Goal: Information Seeking & Learning: Learn about a topic

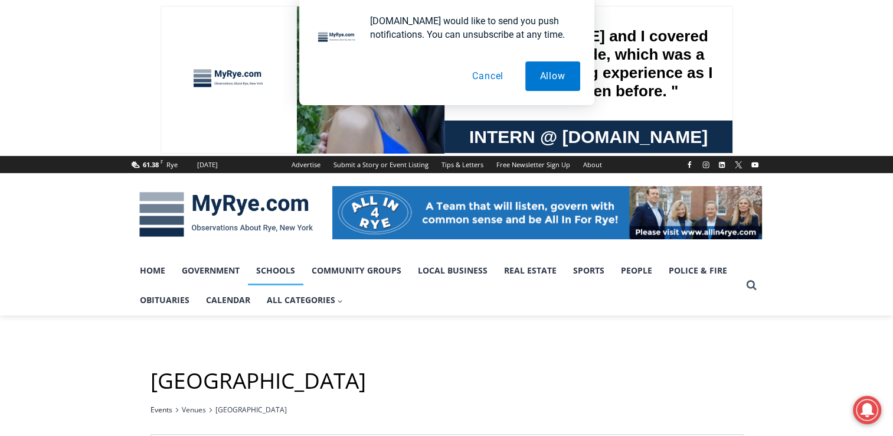
click at [277, 273] on link "Schools" at bounding box center [275, 271] width 55 height 30
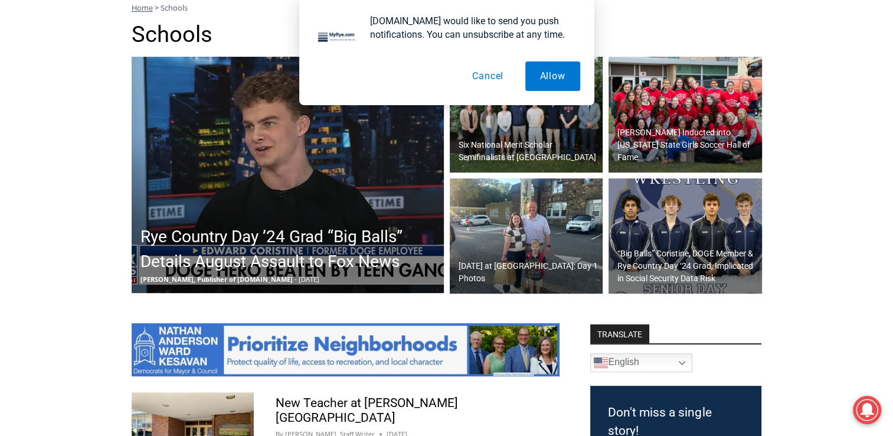
click at [490, 73] on button "Cancel" at bounding box center [488, 76] width 61 height 30
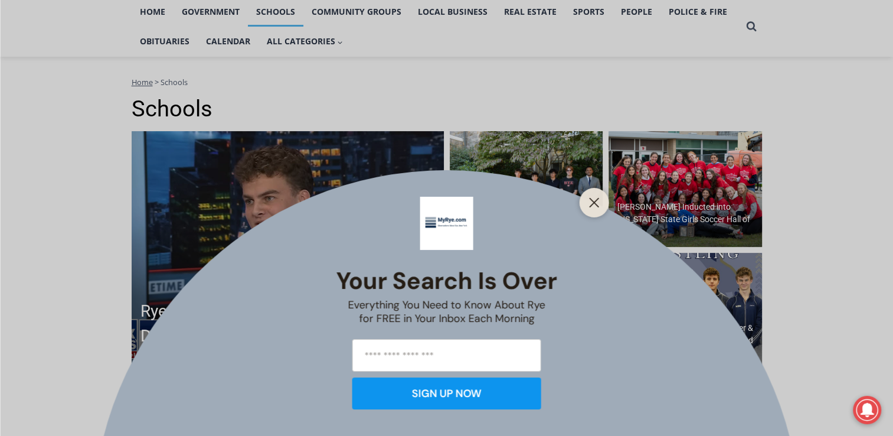
scroll to position [215, 0]
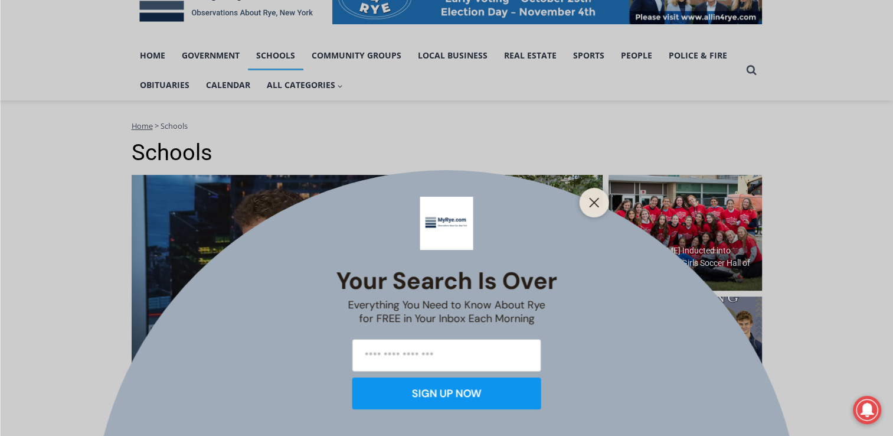
click at [593, 197] on icon "Close" at bounding box center [594, 202] width 11 height 11
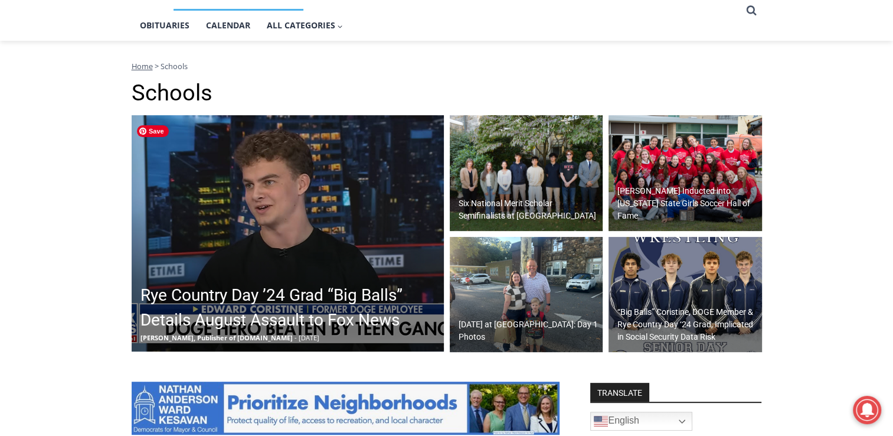
scroll to position [97, 0]
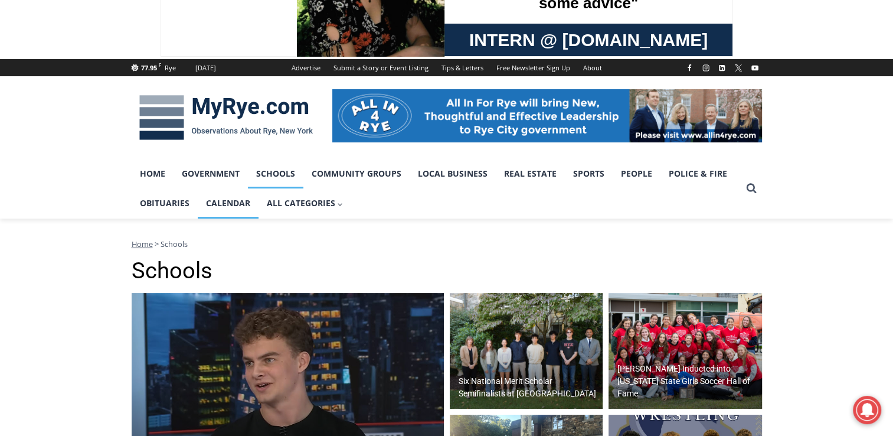
click at [226, 205] on link "Calendar" at bounding box center [228, 203] width 61 height 30
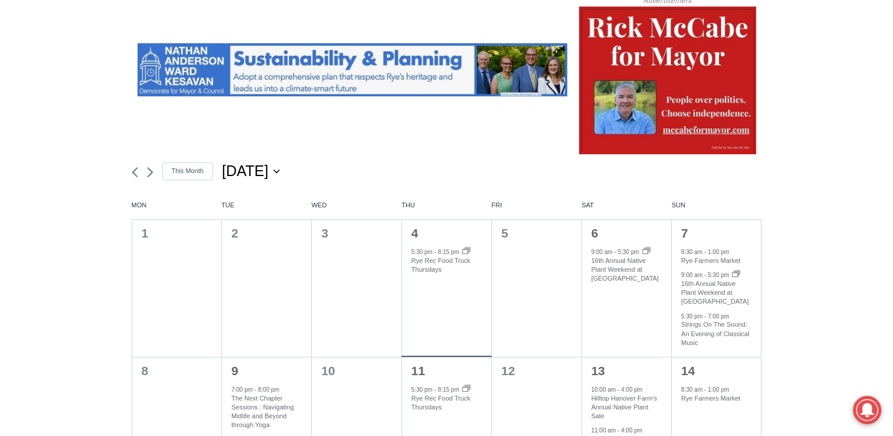
scroll to position [472, 0]
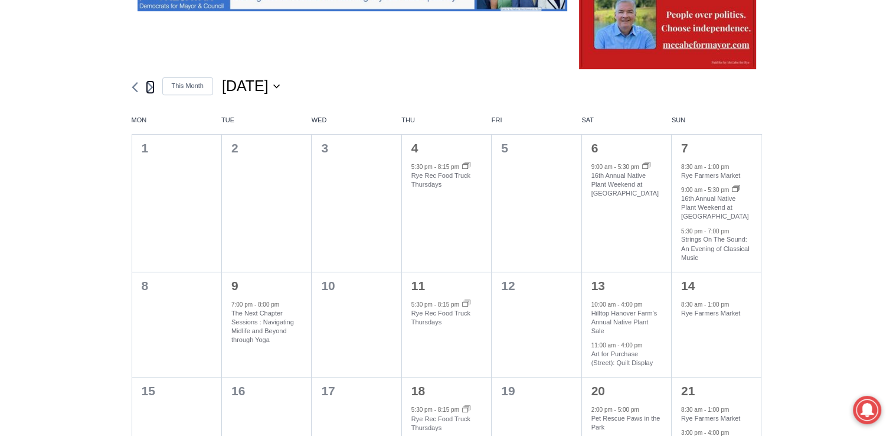
click at [148, 91] on icon "Next month" at bounding box center [150, 86] width 6 height 11
click at [149, 90] on icon "Next month" at bounding box center [150, 86] width 6 height 11
click at [280, 87] on icon "Click to toggle datepicker" at bounding box center [276, 86] width 6 height 5
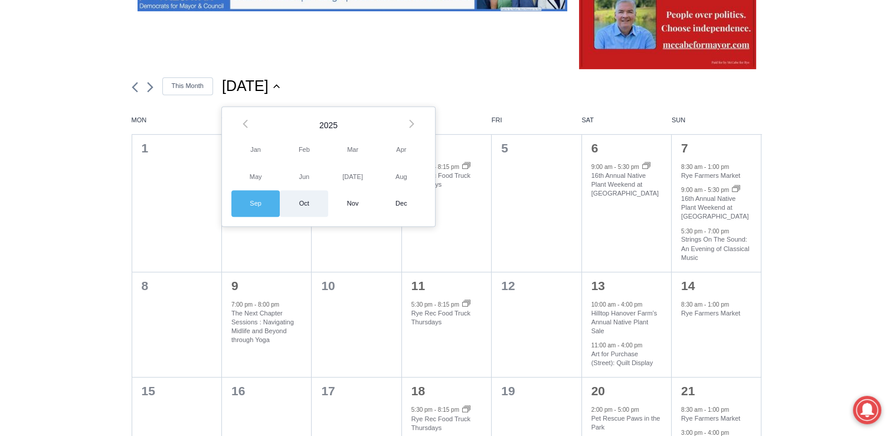
click at [302, 203] on span "Oct" at bounding box center [304, 203] width 48 height 27
click at [305, 199] on span "Oct" at bounding box center [304, 203] width 48 height 27
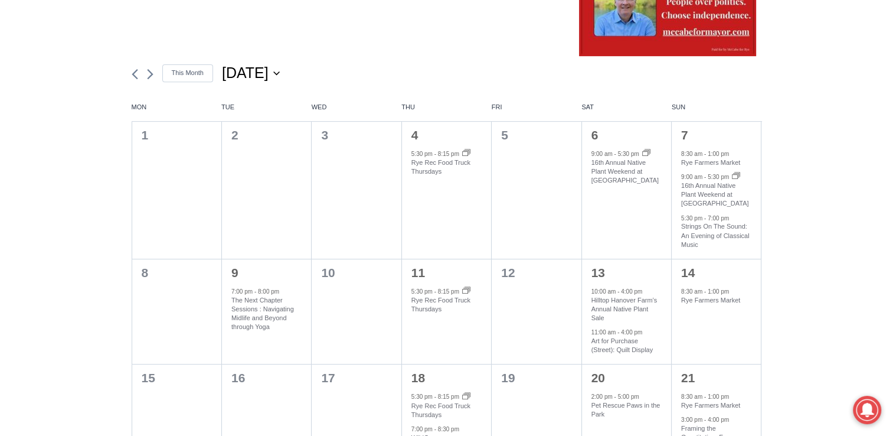
scroll to position [413, 0]
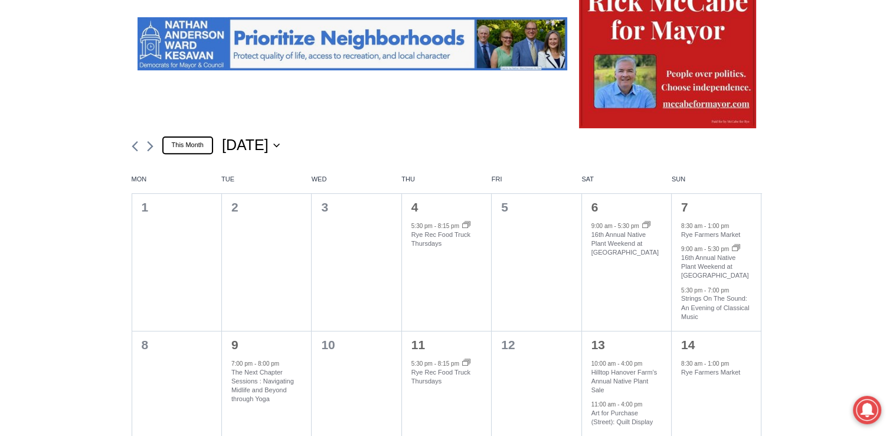
click at [201, 145] on link "This Month" at bounding box center [187, 144] width 51 height 17
click at [185, 148] on link "This Month" at bounding box center [187, 144] width 51 height 17
click at [153, 152] on li at bounding box center [154, 145] width 15 height 14
click at [147, 150] on icon "Next month" at bounding box center [150, 146] width 6 height 11
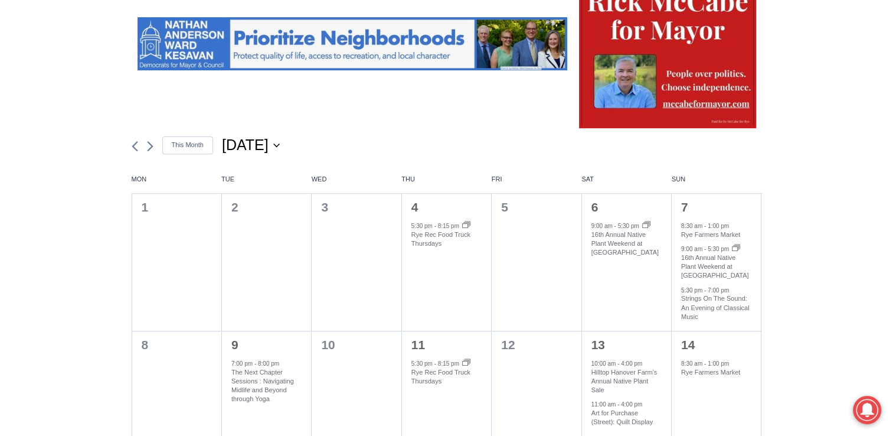
drag, startPoint x: 131, startPoint y: 151, endPoint x: 137, endPoint y: 148, distance: 6.4
click at [269, 142] on span "[DATE]" at bounding box center [245, 145] width 47 height 21
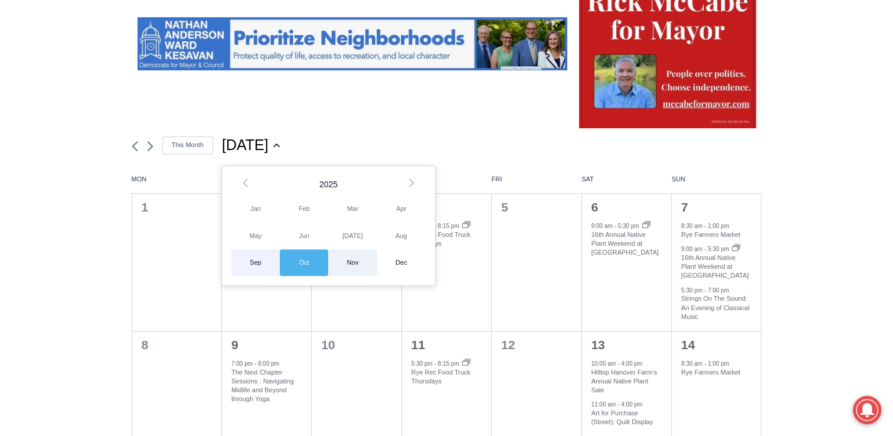
scroll to position [0, 0]
click at [359, 261] on span "Nov" at bounding box center [352, 262] width 48 height 27
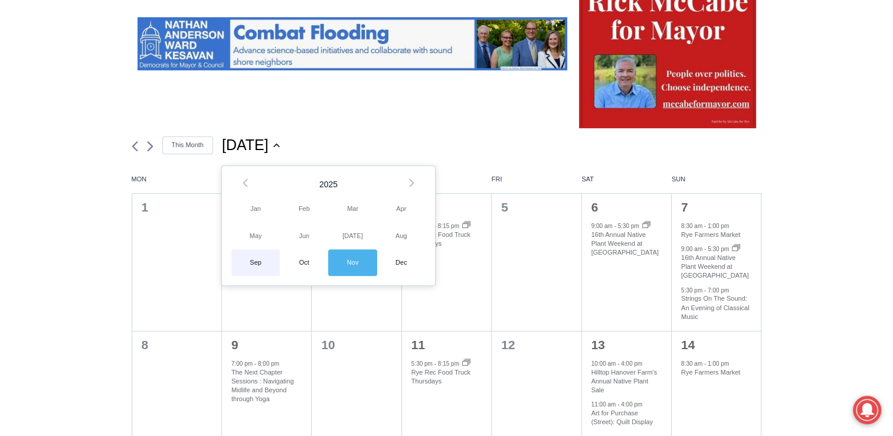
click at [357, 263] on span "Nov" at bounding box center [352, 262] width 48 height 27
click at [301, 262] on span "Oct" at bounding box center [304, 262] width 48 height 27
click at [406, 273] on span "Dec" at bounding box center [401, 262] width 48 height 27
click at [391, 239] on span "Aug" at bounding box center [401, 236] width 48 height 27
type input "********"
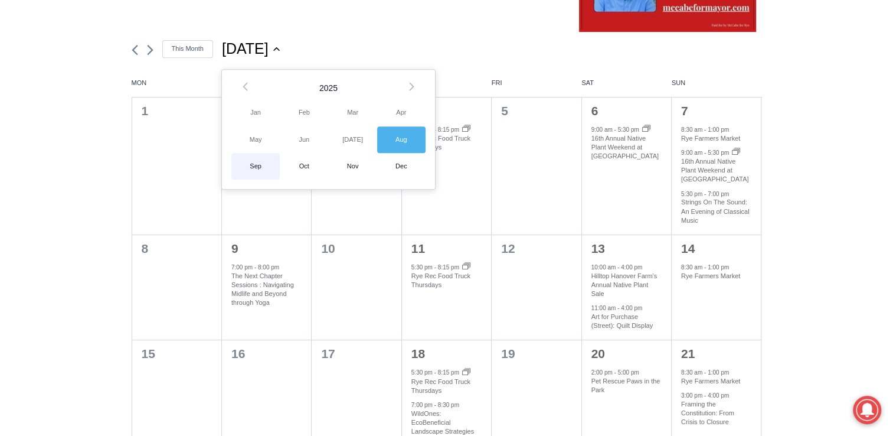
scroll to position [308, 0]
